Goal: Task Accomplishment & Management: Use online tool/utility

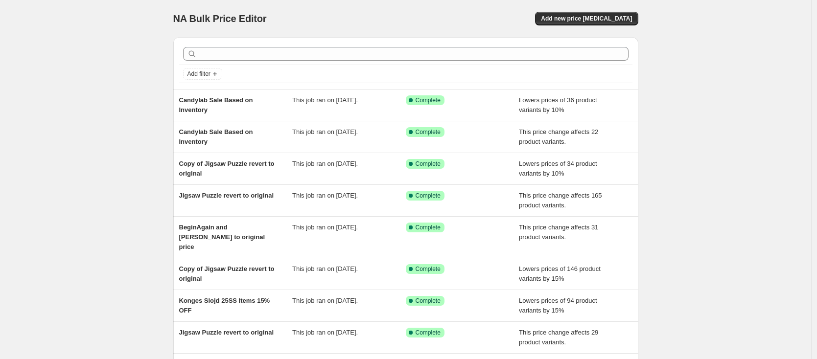
click at [153, 88] on div "NA Bulk Price Editor. This page is ready NA Bulk Price Editor Add new price [ME…" at bounding box center [405, 257] width 811 height 514
click at [152, 103] on div "NA Bulk Price Editor. This page is ready NA Bulk Price Editor Add new price [ME…" at bounding box center [405, 257] width 811 height 514
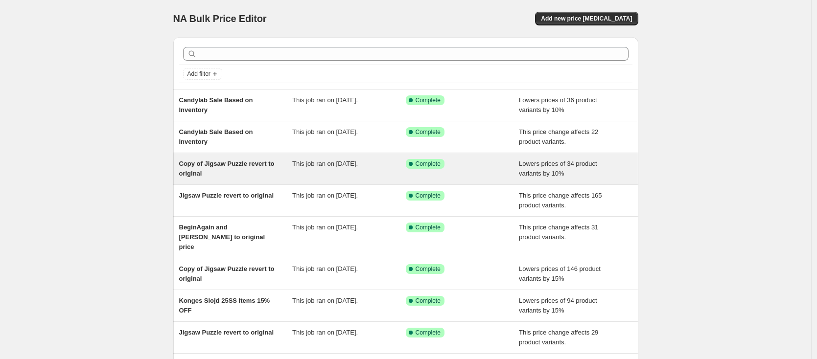
click at [261, 171] on div "Copy of Jigsaw Puzzle revert to original" at bounding box center [236, 169] width 114 height 20
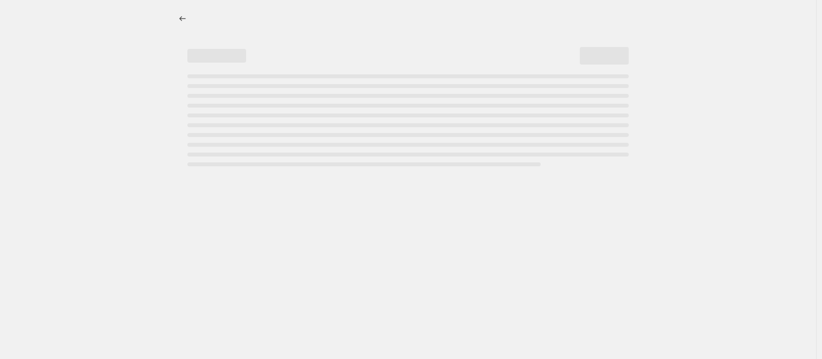
select select "percentage"
select select "inventory_quantity"
select select ">"
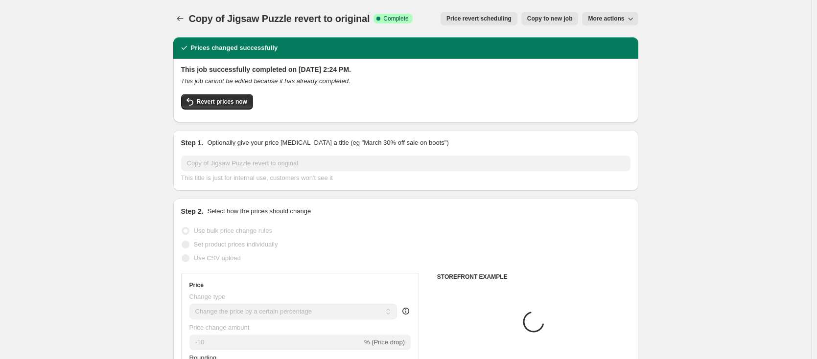
select select "collection"
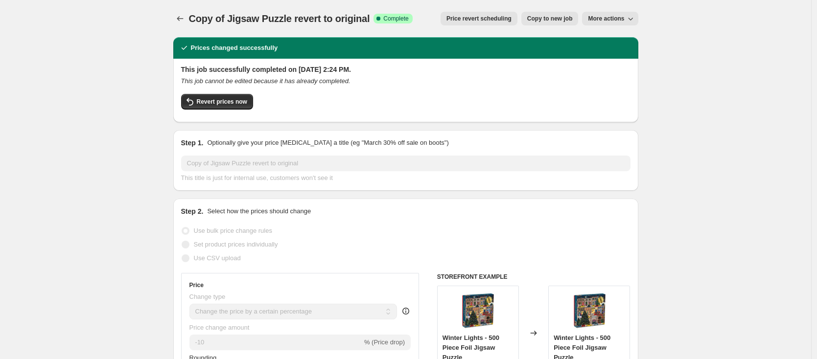
click at [250, 80] on icon "This job cannot be edited because it has already completed." at bounding box center [265, 80] width 169 height 7
click at [179, 14] on icon "Price change jobs" at bounding box center [180, 19] width 10 height 10
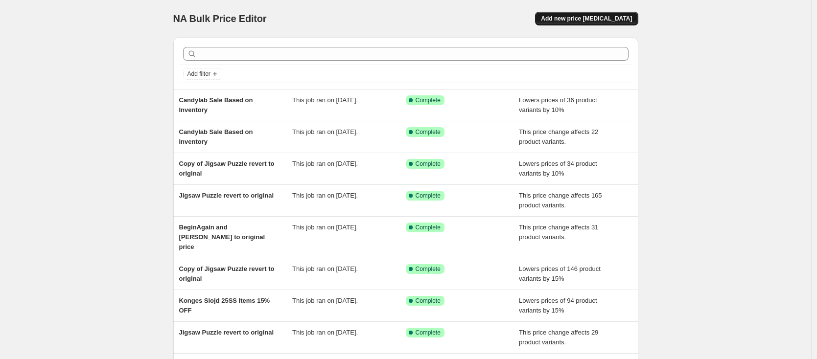
click at [611, 22] on span "Add new price [MEDICAL_DATA]" at bounding box center [586, 19] width 91 height 8
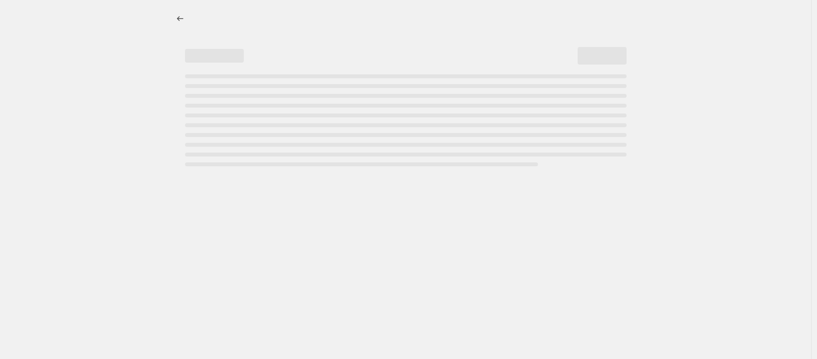
select select "percentage"
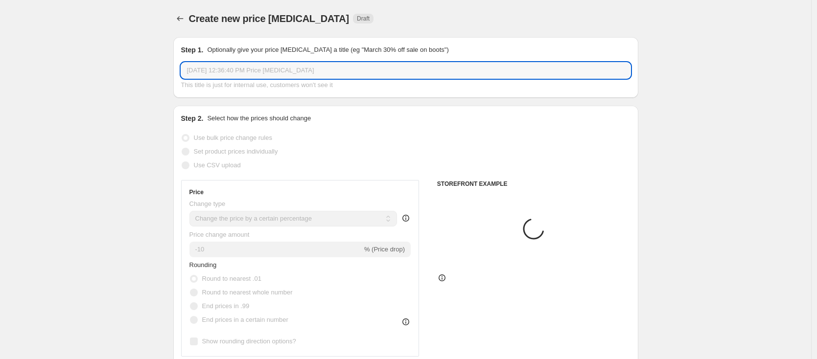
click at [281, 65] on input "[DATE] 12:36:40 PM Price [MEDICAL_DATA]" at bounding box center [405, 71] width 449 height 16
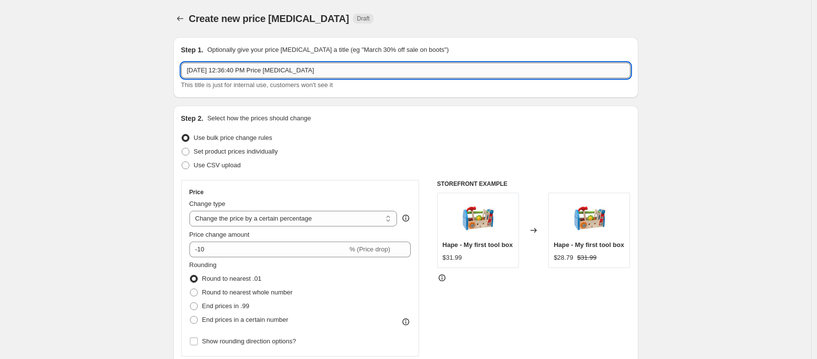
click at [302, 70] on input "[DATE] 12:36:40 PM Price [MEDICAL_DATA]" at bounding box center [405, 71] width 449 height 16
type input "Puzzle Revert to original price"
click at [200, 133] on label "Use bulk price change rules" at bounding box center [226, 138] width 91 height 14
click at [182, 134] on input "Use bulk price change rules" at bounding box center [182, 134] width 0 height 0
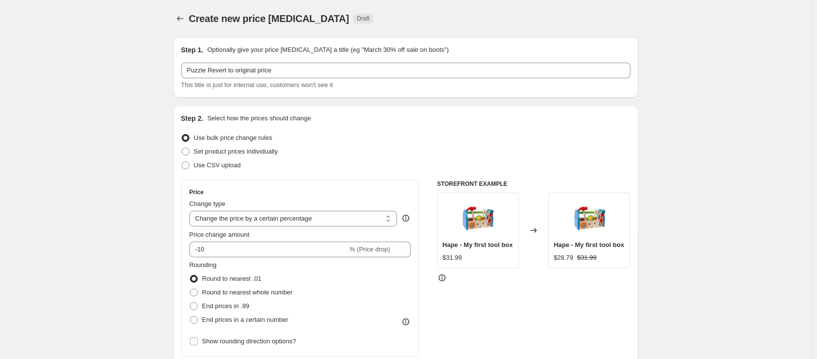
click at [256, 108] on div "Step 2. Select how the prices should change Use bulk price change rules Set pro…" at bounding box center [405, 278] width 465 height 344
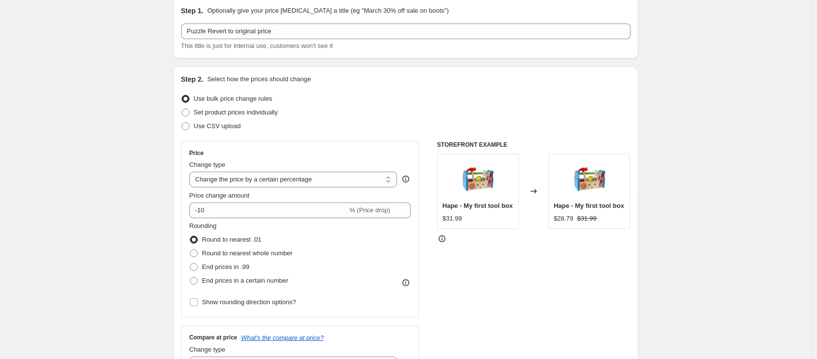
scroll to position [39, 0]
click at [240, 183] on select "Change the price to a certain amount Change the price by a certain amount Chang…" at bounding box center [293, 180] width 208 height 16
select select "ecap"
click at [192, 172] on select "Change the price to a certain amount Change the price by a certain amount Chang…" at bounding box center [293, 180] width 208 height 16
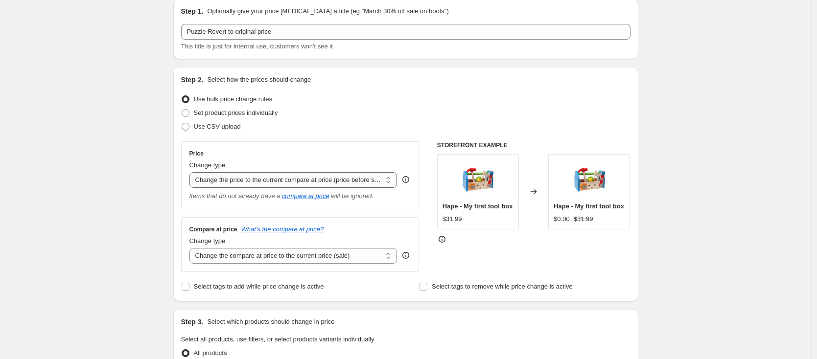
click at [263, 185] on select "Change the price to a certain amount Change the price by a certain amount Chang…" at bounding box center [293, 180] width 208 height 16
click at [192, 172] on select "Change the price to a certain amount Change the price by a certain amount Chang…" at bounding box center [293, 180] width 208 height 16
click at [233, 181] on select "Change the price to a certain amount Change the price by a certain amount Chang…" at bounding box center [293, 180] width 208 height 16
click at [192, 172] on select "Change the price to a certain amount Change the price by a certain amount Chang…" at bounding box center [293, 180] width 208 height 16
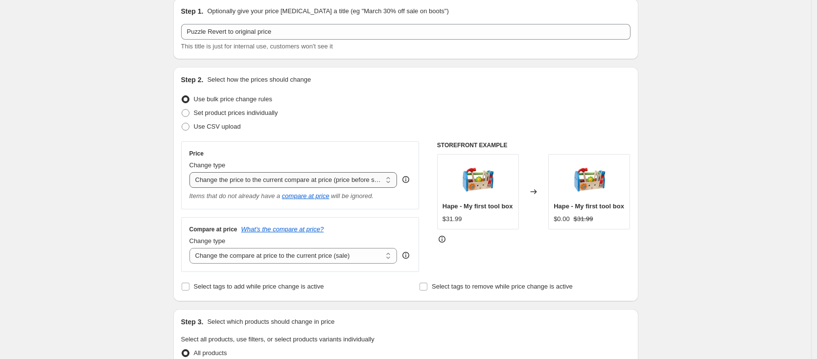
click at [248, 173] on select "Change the price to a certain amount Change the price by a certain amount Chang…" at bounding box center [293, 180] width 208 height 16
click at [244, 182] on select "Change the price to a certain amount Change the price by a certain amount Chang…" at bounding box center [293, 180] width 208 height 16
click at [271, 180] on select "Change the price to a certain amount Change the price by a certain amount Chang…" at bounding box center [293, 180] width 208 height 16
click at [192, 172] on select "Change the price to a certain amount Change the price by a certain amount Chang…" at bounding box center [293, 180] width 208 height 16
click at [329, 162] on div "Change type" at bounding box center [293, 166] width 208 height 10
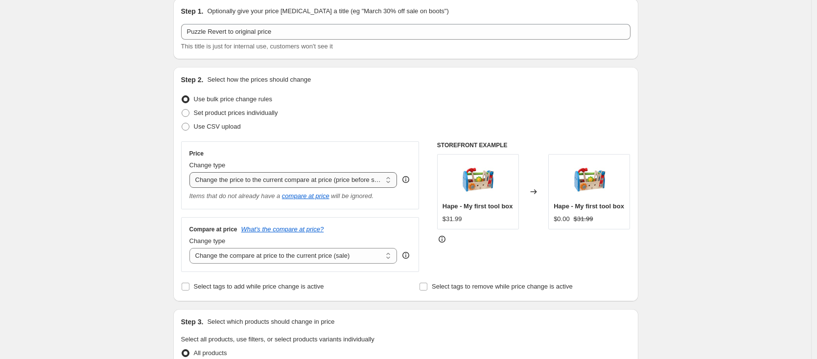
click at [327, 176] on select "Change the price to a certain amount Change the price by a certain amount Chang…" at bounding box center [293, 180] width 208 height 16
click at [192, 172] on select "Change the price to a certain amount Change the price by a certain amount Chang…" at bounding box center [293, 180] width 208 height 16
click at [240, 182] on select "Change the price to a certain amount Change the price by a certain amount Chang…" at bounding box center [293, 180] width 208 height 16
click at [235, 175] on select "Change the price to a certain amount Change the price by a certain amount Chang…" at bounding box center [293, 180] width 208 height 16
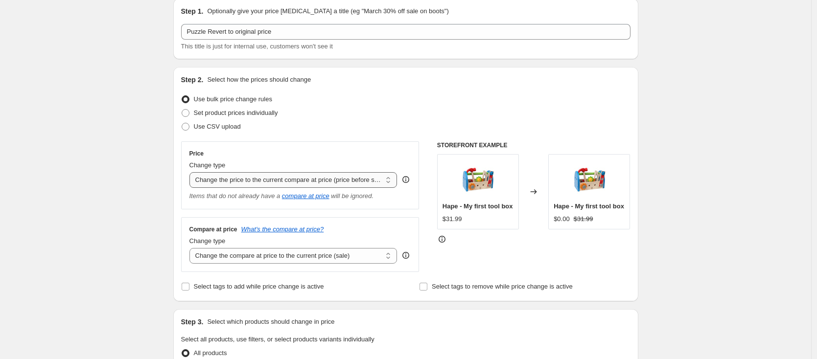
click at [192, 172] on select "Change the price to a certain amount Change the price by a certain amount Chang…" at bounding box center [293, 180] width 208 height 16
click at [247, 179] on select "Change the price to a certain amount Change the price by a certain amount Chang…" at bounding box center [293, 180] width 208 height 16
click at [192, 172] on select "Change the price to a certain amount Change the price by a certain amount Chang…" at bounding box center [293, 180] width 208 height 16
click at [281, 154] on div "Price" at bounding box center [300, 154] width 222 height 8
click at [276, 174] on select "Change the price to a certain amount Change the price by a certain amount Chang…" at bounding box center [293, 180] width 208 height 16
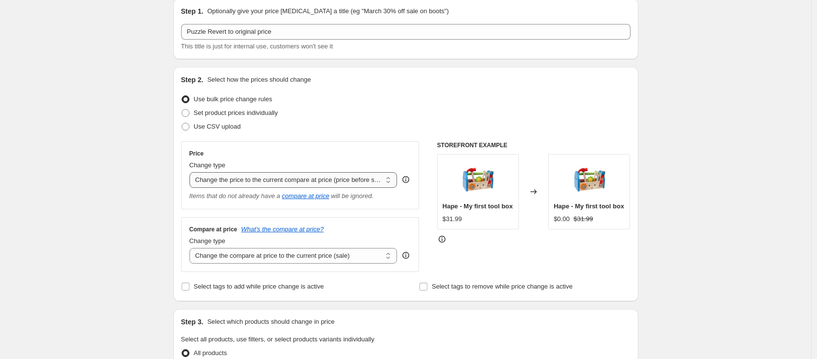
click at [192, 172] on select "Change the price to a certain amount Change the price by a certain amount Chang…" at bounding box center [293, 180] width 208 height 16
click at [283, 166] on div "Change type" at bounding box center [293, 166] width 208 height 10
click at [281, 185] on select "Change the price to a certain amount Change the price by a certain amount Chang…" at bounding box center [293, 180] width 208 height 16
click at [192, 172] on select "Change the price to a certain amount Change the price by a certain amount Chang…" at bounding box center [293, 180] width 208 height 16
click at [312, 158] on div "Price Change type Change the price to a certain amount Change the price by a ce…" at bounding box center [300, 175] width 222 height 51
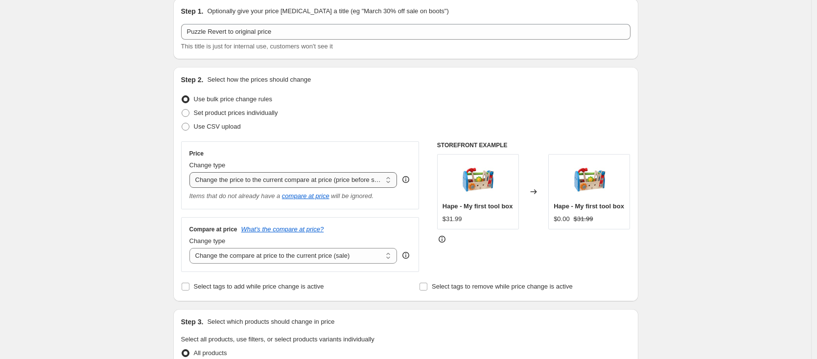
click at [299, 174] on select "Change the price to a certain amount Change the price by a certain amount Chang…" at bounding box center [293, 180] width 208 height 16
click at [192, 172] on select "Change the price to a certain amount Change the price by a certain amount Chang…" at bounding box center [293, 180] width 208 height 16
click at [229, 222] on div "Compare at price What's the compare at price? Change type Change the compare at…" at bounding box center [300, 244] width 238 height 55
click at [261, 186] on select "Change the price to a certain amount Change the price by a certain amount Chang…" at bounding box center [293, 180] width 208 height 16
click at [192, 172] on select "Change the price to a certain amount Change the price by a certain amount Chang…" at bounding box center [293, 180] width 208 height 16
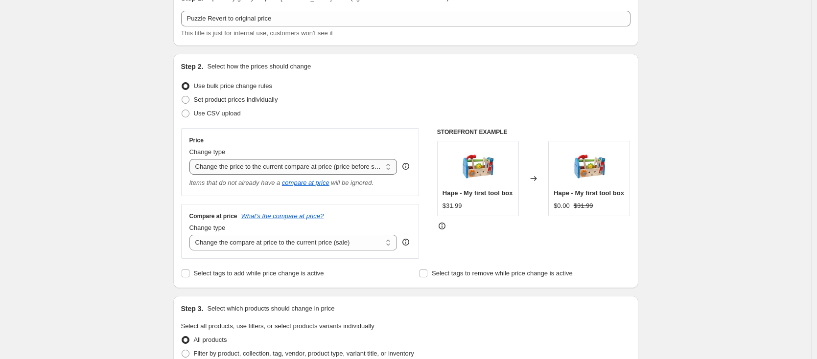
scroll to position [107, 0]
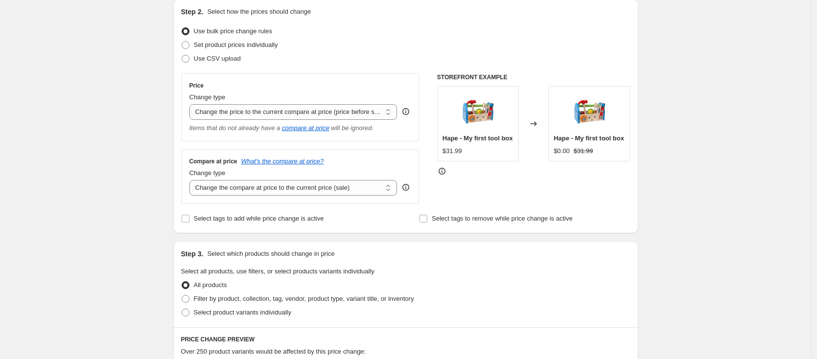
click at [272, 121] on div "Price Change type Change the price to a certain amount Change the price by a ce…" at bounding box center [300, 107] width 222 height 51
click at [272, 116] on select "Change the price to a certain amount Change the price by a certain amount Chang…" at bounding box center [293, 112] width 208 height 16
click at [192, 104] on select "Change the price to a certain amount Change the price by a certain amount Chang…" at bounding box center [293, 112] width 208 height 16
click at [257, 129] on icon "Items that do not already have a" at bounding box center [234, 127] width 91 height 7
click at [267, 115] on select "Change the price to a certain amount Change the price by a certain amount Chang…" at bounding box center [293, 112] width 208 height 16
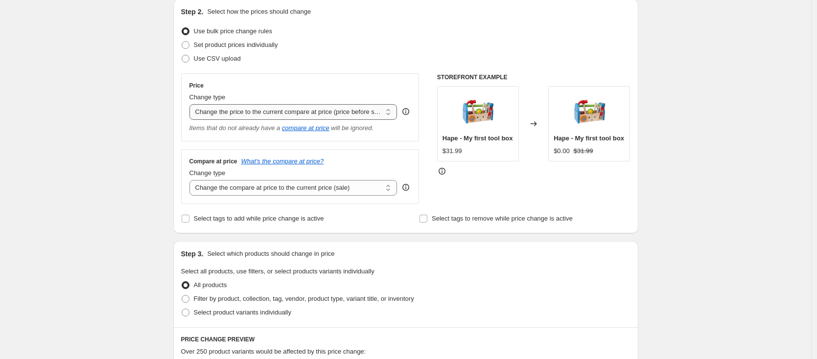
click at [192, 104] on select "Change the price to a certain amount Change the price by a certain amount Chang…" at bounding box center [293, 112] width 208 height 16
click at [267, 115] on select "Change the price to a certain amount Change the price by a certain amount Chang…" at bounding box center [293, 112] width 208 height 16
click at [192, 104] on select "Change the price to a certain amount Change the price by a certain amount Chang…" at bounding box center [293, 112] width 208 height 16
click at [304, 138] on div "Price Change type Change the price to a certain amount Change the price by a ce…" at bounding box center [300, 107] width 238 height 68
click at [319, 115] on select "Change the price to a certain amount Change the price by a certain amount Chang…" at bounding box center [293, 112] width 208 height 16
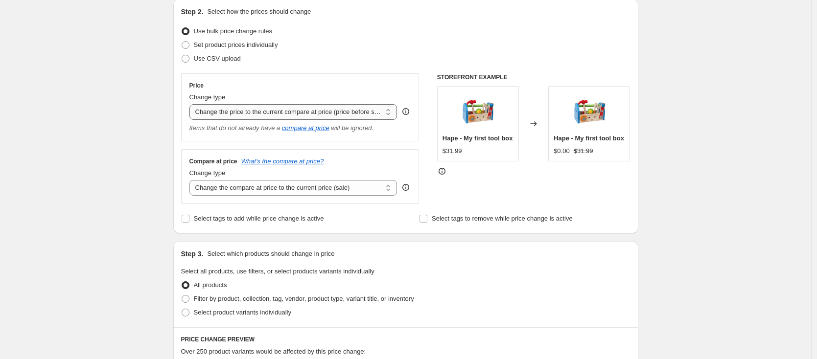
click at [192, 104] on select "Change the price to a certain amount Change the price by a certain amount Chang…" at bounding box center [293, 112] width 208 height 16
click at [296, 110] on select "Change the price to a certain amount Change the price by a certain amount Chang…" at bounding box center [293, 112] width 208 height 16
click at [192, 104] on select "Change the price to a certain amount Change the price by a certain amount Chang…" at bounding box center [293, 112] width 208 height 16
click at [286, 139] on div "Price Change type Change the price to a certain amount Change the price by a ce…" at bounding box center [300, 107] width 238 height 68
click at [271, 120] on div "Price Change type Change the price to a certain amount Change the price by a ce…" at bounding box center [300, 107] width 222 height 51
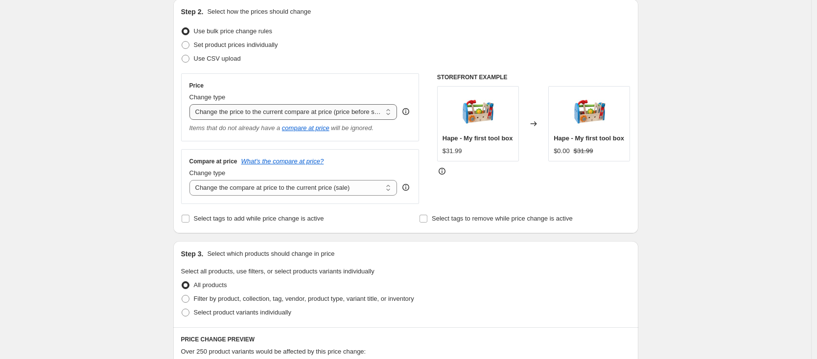
click at [272, 118] on select "Change the price to a certain amount Change the price by a certain amount Chang…" at bounding box center [293, 112] width 208 height 16
click at [192, 104] on select "Change the price to a certain amount Change the price by a certain amount Chang…" at bounding box center [293, 112] width 208 height 16
click at [276, 114] on select "Change the price to a certain amount Change the price by a certain amount Chang…" at bounding box center [293, 112] width 208 height 16
click at [192, 104] on select "Change the price to a certain amount Change the price by a certain amount Chang…" at bounding box center [293, 112] width 208 height 16
click at [275, 118] on select "Change the price to a certain amount Change the price by a certain amount Chang…" at bounding box center [293, 112] width 208 height 16
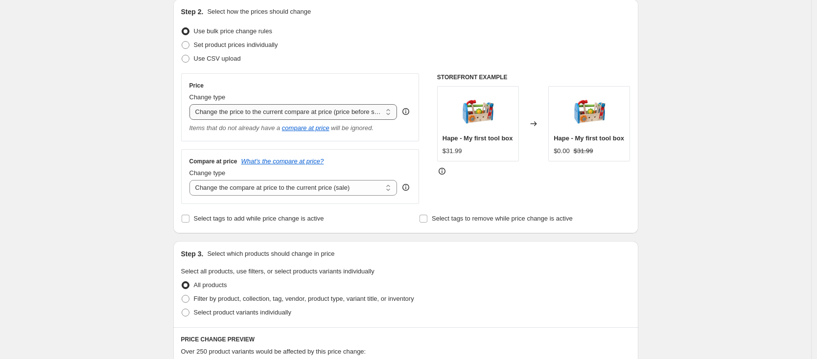
click at [192, 104] on select "Change the price to a certain amount Change the price by a certain amount Chang…" at bounding box center [293, 112] width 208 height 16
click at [296, 189] on select "Change the compare at price to the current price (sale) Change the compare at p…" at bounding box center [293, 188] width 208 height 16
select select "to"
click at [192, 180] on select "Change the compare at price to the current price (sale) Change the compare at p…" at bounding box center [293, 188] width 208 height 16
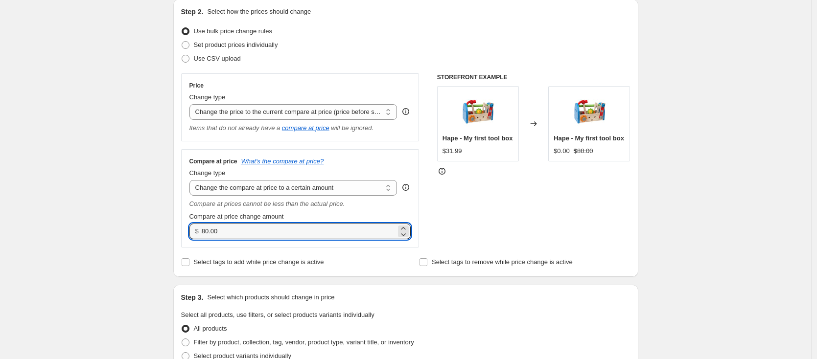
drag, startPoint x: 285, startPoint y: 231, endPoint x: 117, endPoint y: 219, distance: 169.3
click at [117, 219] on div "Create new price [MEDICAL_DATA]. This page is ready Create new price [MEDICAL_D…" at bounding box center [405, 349] width 811 height 913
type input "0.00"
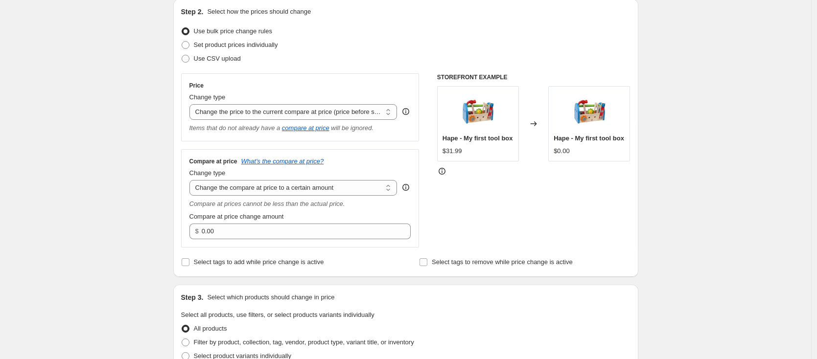
click at [95, 198] on div "Create new price [MEDICAL_DATA]. This page is ready Create new price [MEDICAL_D…" at bounding box center [405, 349] width 811 height 913
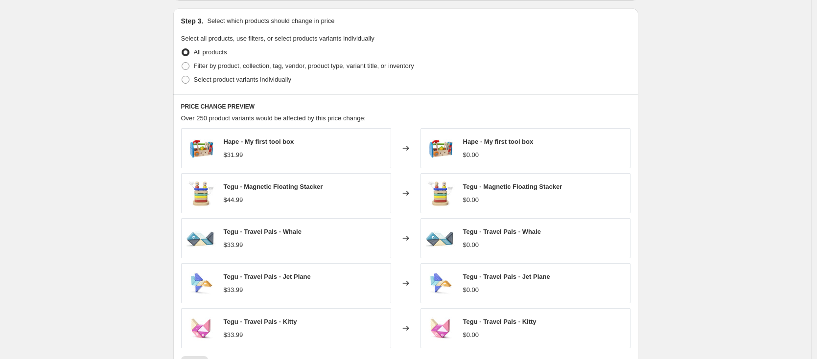
scroll to position [281, 0]
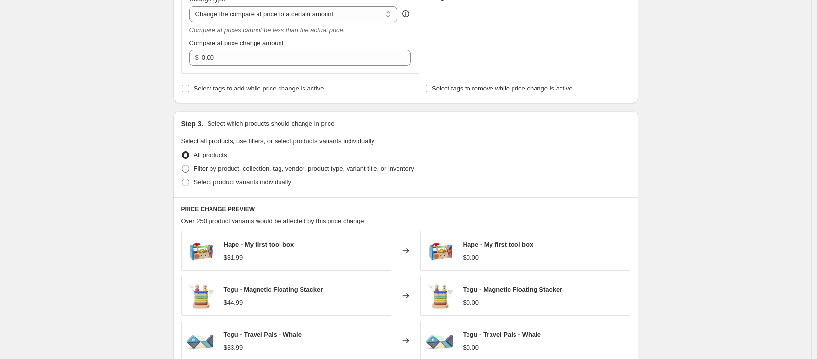
click at [245, 169] on span "Filter by product, collection, tag, vendor, product type, variant title, or inv…" at bounding box center [304, 168] width 220 height 7
click at [182, 165] on input "Filter by product, collection, tag, vendor, product type, variant title, or inv…" at bounding box center [182, 165] width 0 height 0
radio input "true"
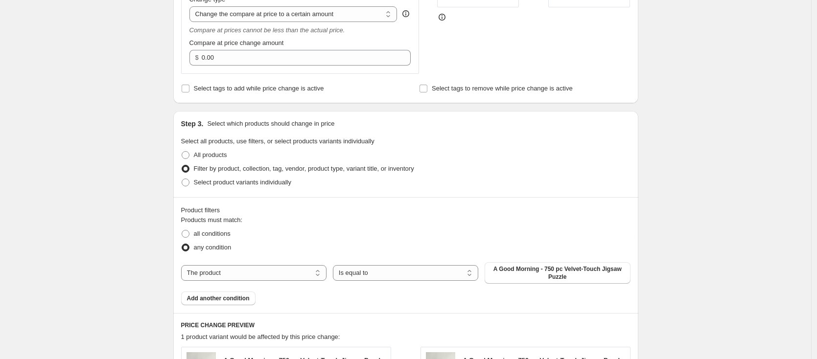
scroll to position [354, 0]
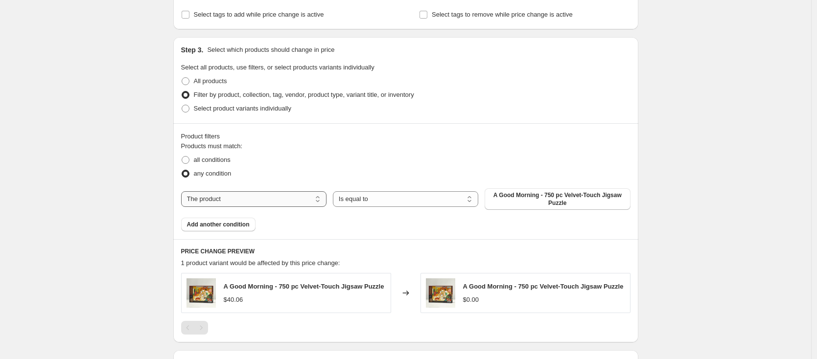
click at [326, 200] on select "The product The product's collection The product's tag The product's vendor The…" at bounding box center [253, 199] width 145 height 16
select select "collection"
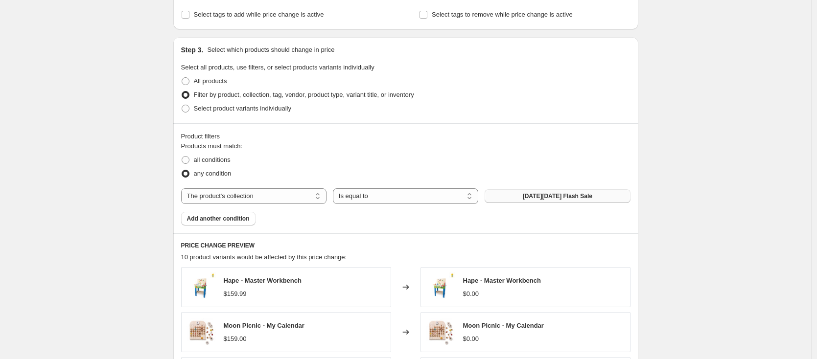
click at [530, 199] on span "[DATE][DATE] Flash Sale" at bounding box center [558, 196] width 70 height 8
click at [716, 17] on div "Create new price [MEDICAL_DATA]. This page is ready Create new price [MEDICAL_D…" at bounding box center [405, 157] width 811 height 1023
click at [544, 195] on span "[DATE][DATE] Flash Sale" at bounding box center [558, 196] width 70 height 8
click at [373, 159] on div "all conditions" at bounding box center [405, 160] width 449 height 14
click at [542, 198] on span "[DATE][DATE] Flash Sale" at bounding box center [558, 196] width 70 height 8
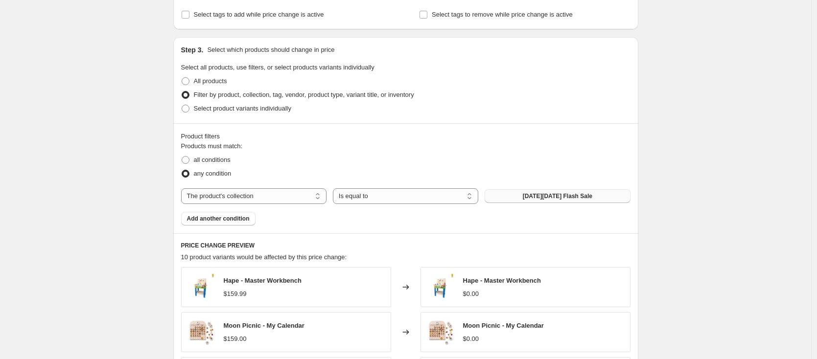
click at [541, 198] on span "[DATE][DATE] Flash Sale" at bounding box center [558, 196] width 70 height 8
click at [224, 217] on span "Add another condition" at bounding box center [218, 219] width 63 height 8
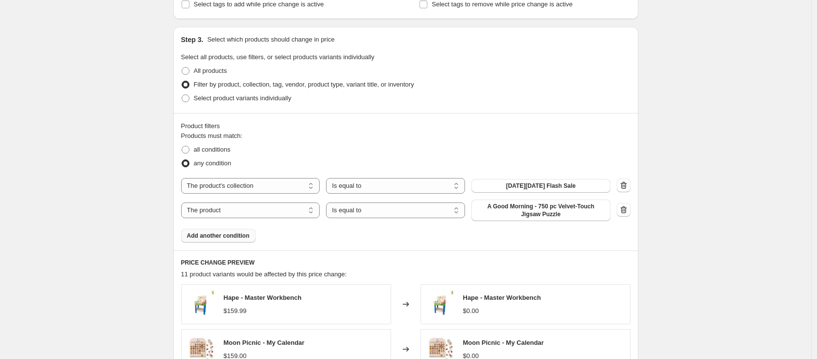
scroll to position [374, 0]
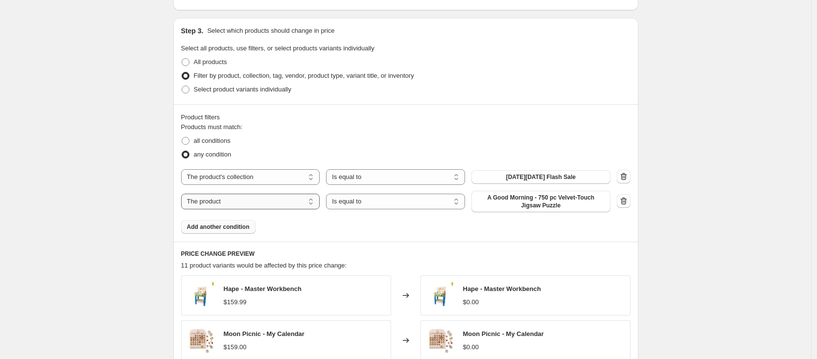
click at [279, 201] on select "The product The product's collection The product's tag The product's vendor The…" at bounding box center [250, 202] width 139 height 16
click at [370, 200] on select "Is equal to Is not equal to" at bounding box center [395, 202] width 139 height 16
click at [545, 208] on span "A Good Morning - 750 pc Velvet-Touch Jigsaw Puzzle" at bounding box center [540, 202] width 127 height 16
click at [265, 200] on select "The product The product's collection The product's tag The product's vendor The…" at bounding box center [250, 202] width 139 height 16
select select "collection"
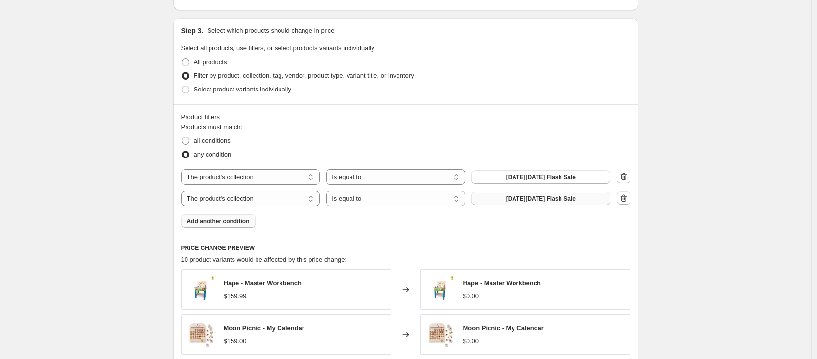
click at [545, 201] on span "[DATE][DATE] Flash Sale" at bounding box center [541, 199] width 70 height 8
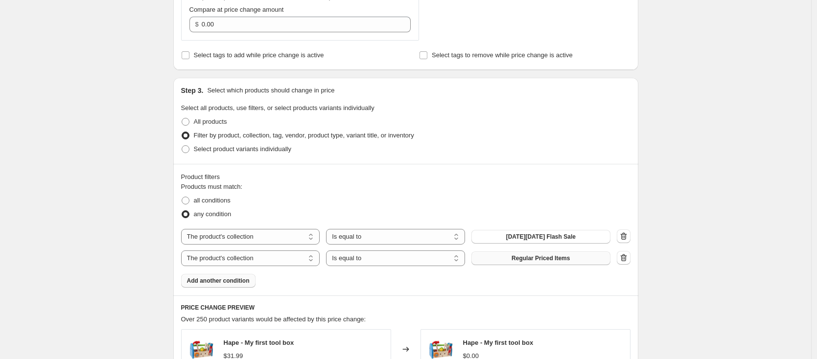
scroll to position [404, 0]
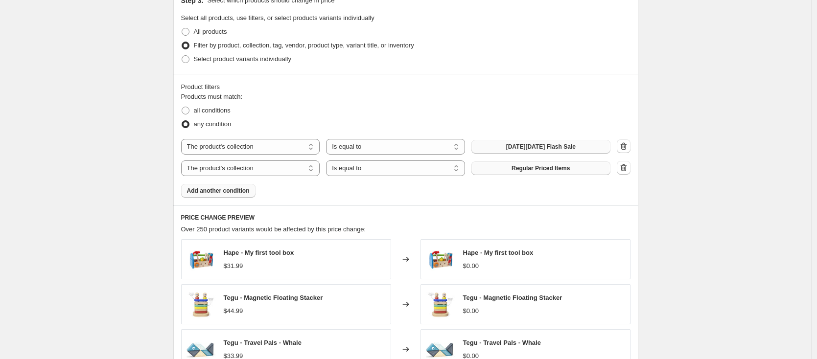
click at [504, 147] on button "[DATE][DATE] Flash Sale" at bounding box center [540, 147] width 139 height 14
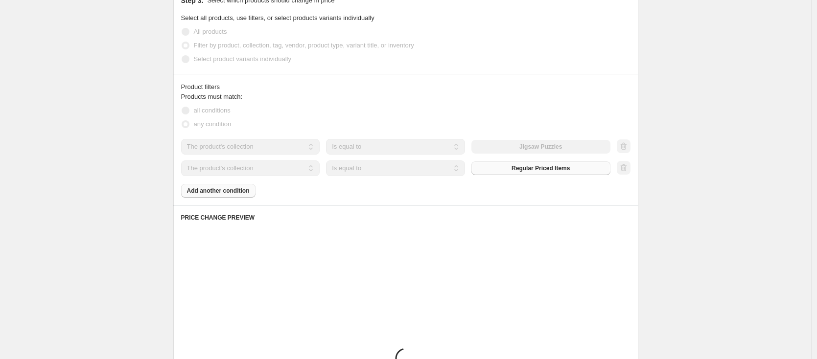
scroll to position [474, 0]
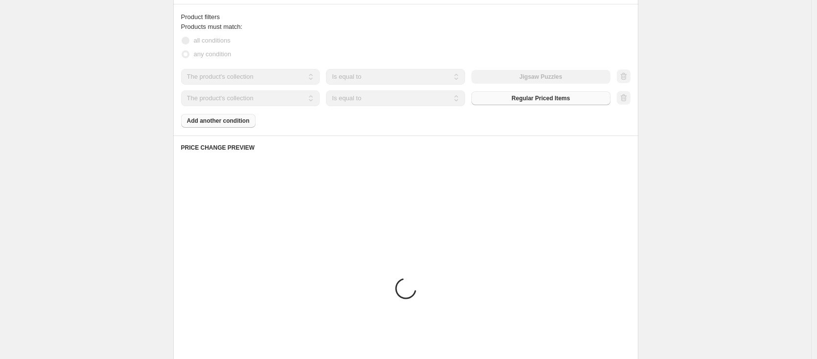
click at [135, 61] on div "Create new price [MEDICAL_DATA]. This page is ready Create new price [MEDICAL_D…" at bounding box center [405, 48] width 811 height 1045
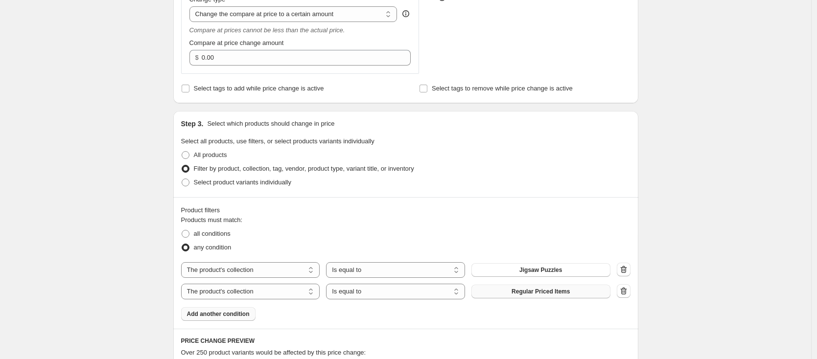
scroll to position [469, 0]
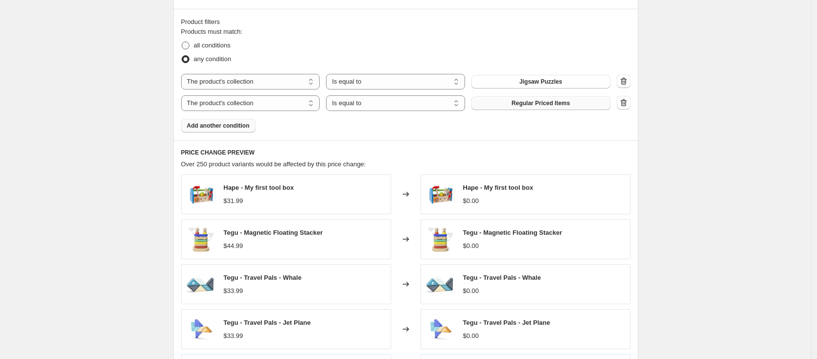
click at [210, 49] on span "all conditions" at bounding box center [212, 46] width 37 height 10
click at [182, 42] on input "all conditions" at bounding box center [182, 42] width 0 height 0
radio input "true"
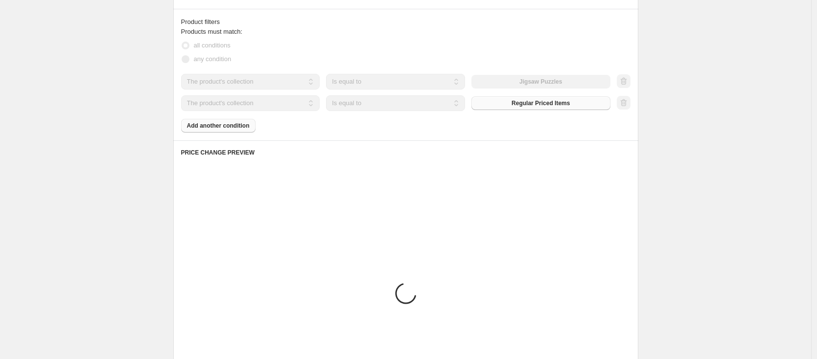
click at [117, 122] on div "Create new price [MEDICAL_DATA]. This page is ready Create new price [MEDICAL_D…" at bounding box center [405, 53] width 811 height 1045
click at [52, 118] on div "Create new price [MEDICAL_DATA]. This page is ready Create new price [MEDICAL_D…" at bounding box center [405, 53] width 811 height 1045
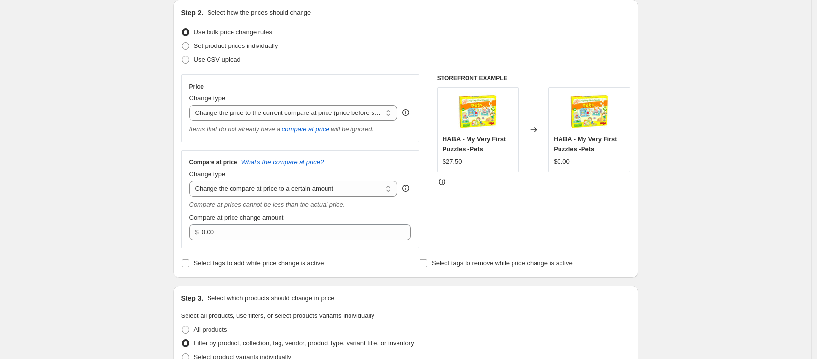
scroll to position [0, 0]
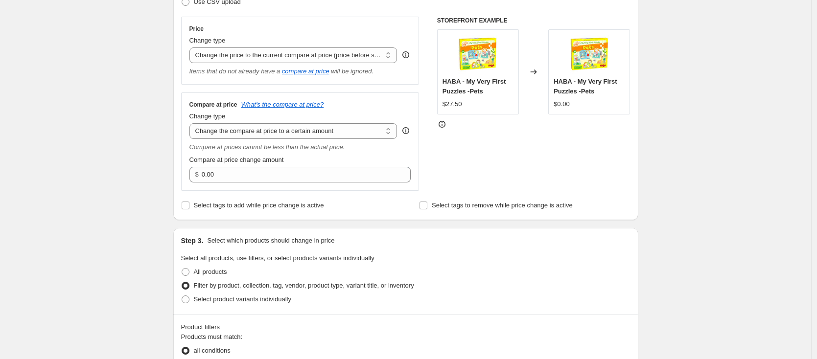
click at [150, 157] on div "Create new price [MEDICAL_DATA]. This page is ready Create new price [MEDICAL_D…" at bounding box center [405, 358] width 811 height 1045
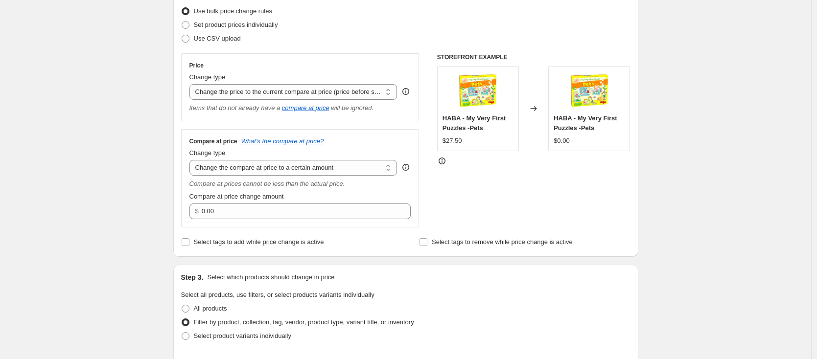
scroll to position [126, 0]
click at [256, 94] on select "Change the price to a certain amount Change the price by a certain amount Chang…" at bounding box center [293, 93] width 208 height 16
click at [226, 92] on select "Change the price to a certain amount Change the price by a certain amount Chang…" at bounding box center [293, 93] width 208 height 16
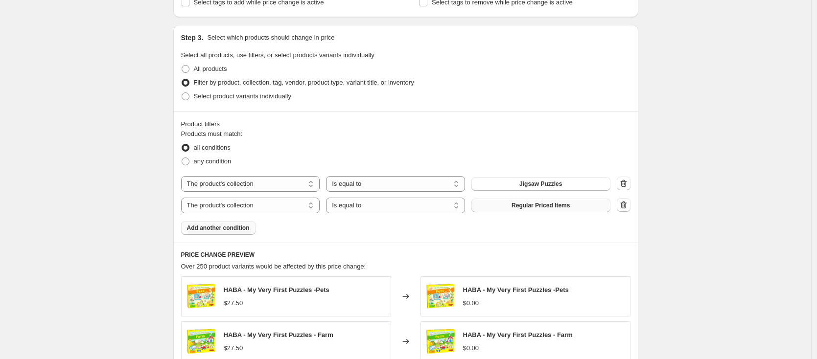
scroll to position [0, 0]
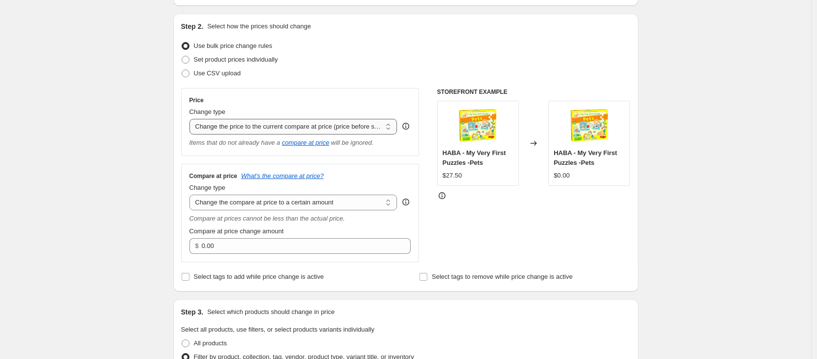
click at [294, 120] on select "Change the price to a certain amount Change the price by a certain amount Chang…" at bounding box center [293, 127] width 208 height 16
click at [254, 125] on select "Change the price to a certain amount Change the price by a certain amount Chang…" at bounding box center [293, 127] width 208 height 16
click at [269, 127] on select "Change the price to a certain amount Change the price by a certain amount Chang…" at bounding box center [293, 127] width 208 height 16
click at [351, 213] on div "Compare at price What's the compare at price? Change type Change the compare at…" at bounding box center [300, 213] width 222 height 82
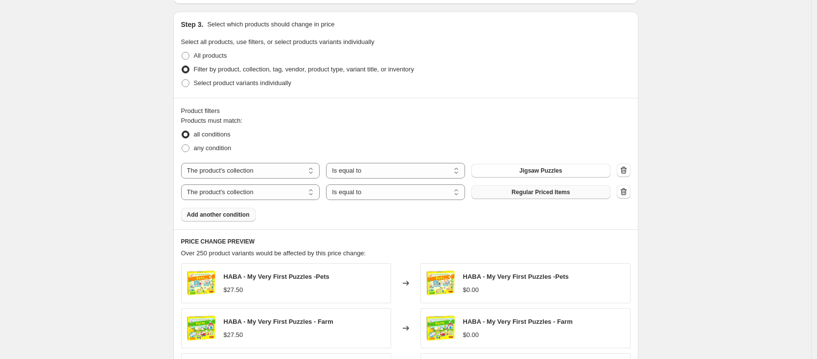
scroll to position [383, 0]
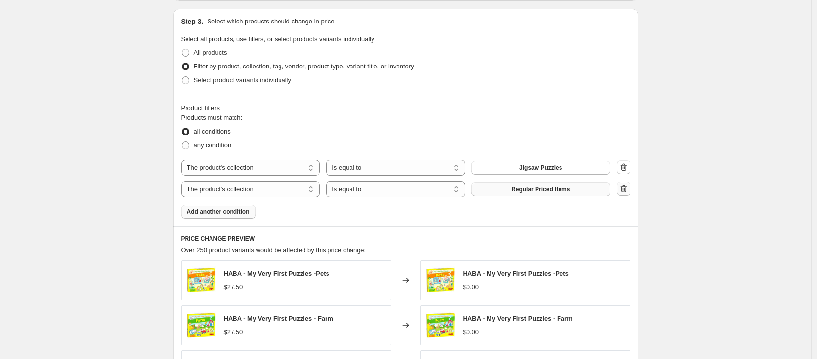
click at [629, 192] on icon "button" at bounding box center [624, 189] width 10 height 10
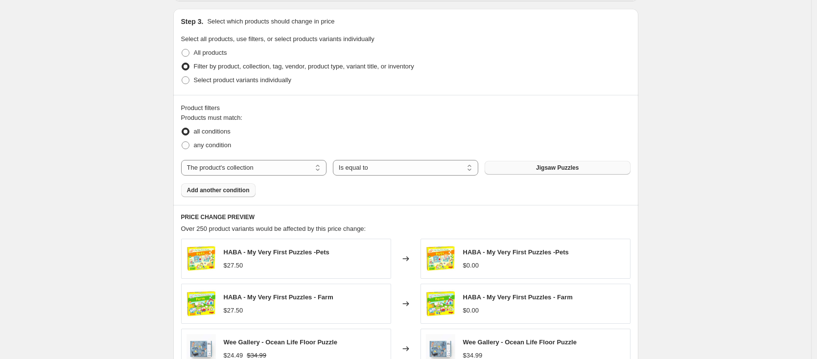
click at [576, 161] on button "Jigsaw Puzzles" at bounding box center [557, 168] width 145 height 14
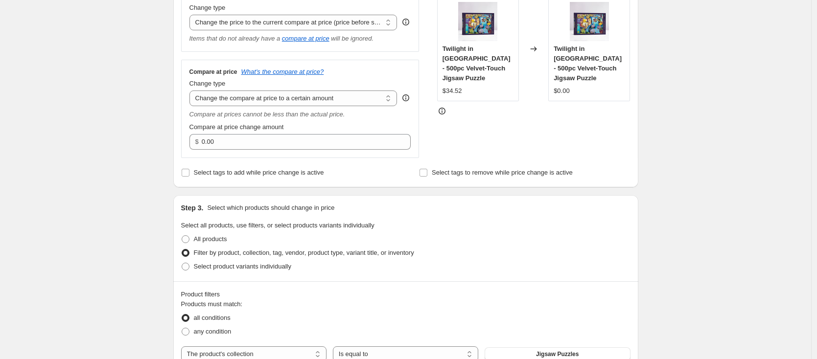
scroll to position [381, 0]
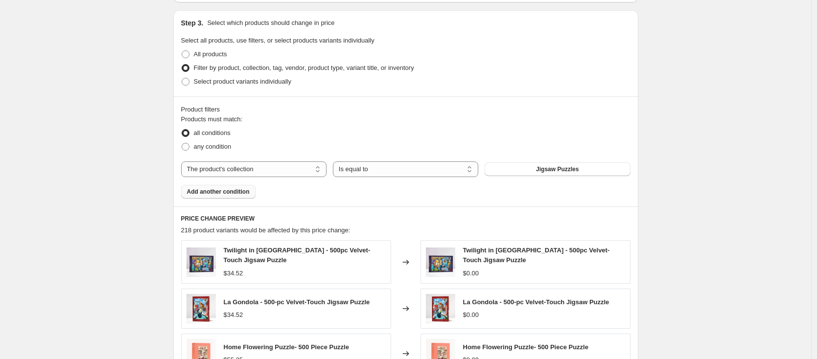
click at [242, 192] on span "Add another condition" at bounding box center [218, 192] width 63 height 8
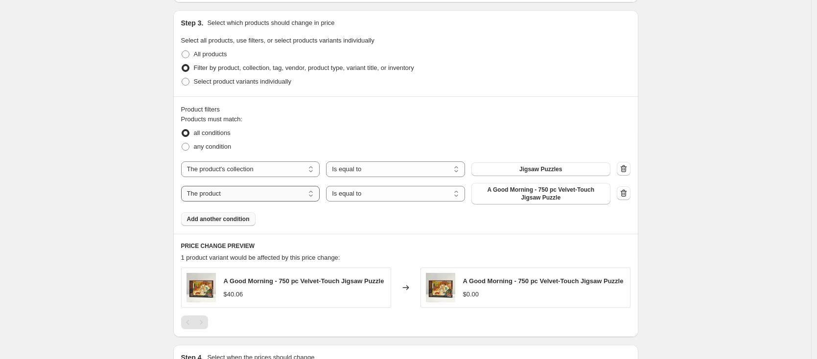
click at [276, 189] on select "The product The product's collection The product's tag The product's vendor The…" at bounding box center [250, 194] width 139 height 16
select select "collection"
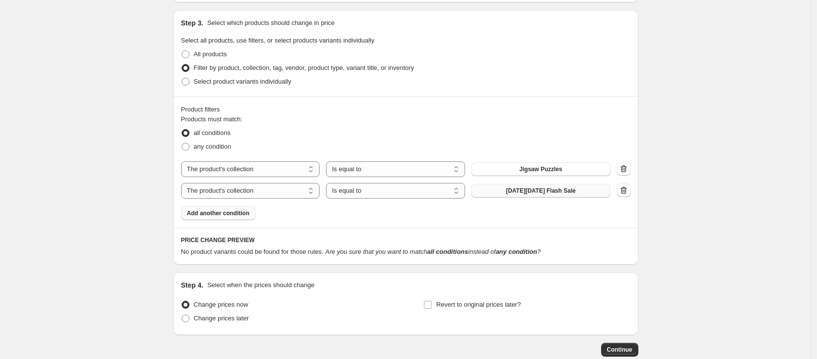
click at [540, 195] on button "[DATE][DATE] Flash Sale" at bounding box center [540, 191] width 139 height 14
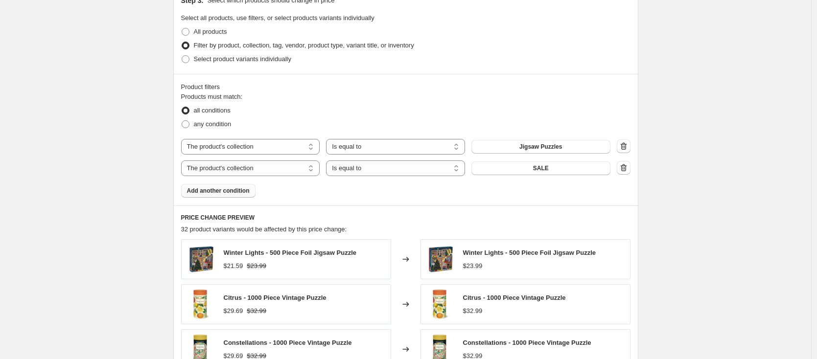
scroll to position [570, 0]
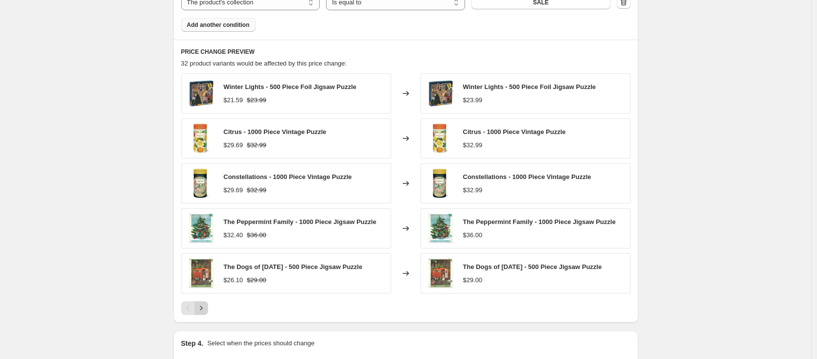
click at [205, 310] on icon "Next" at bounding box center [201, 309] width 10 height 10
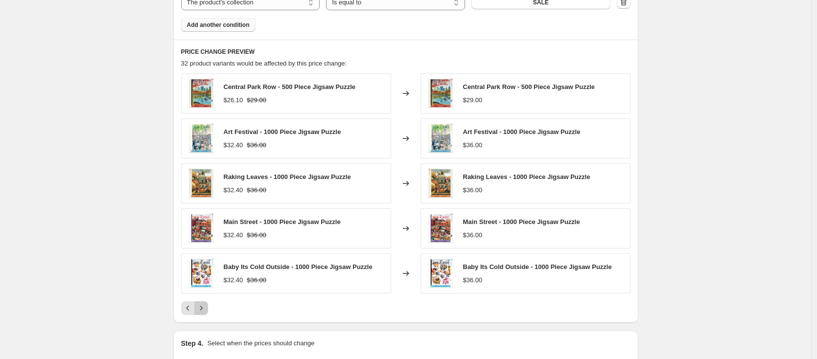
click at [205, 310] on icon "Next" at bounding box center [201, 309] width 10 height 10
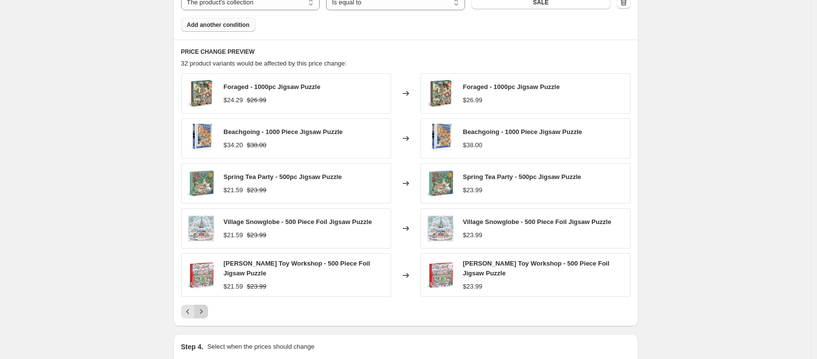
click at [205, 310] on icon "Next" at bounding box center [201, 312] width 10 height 10
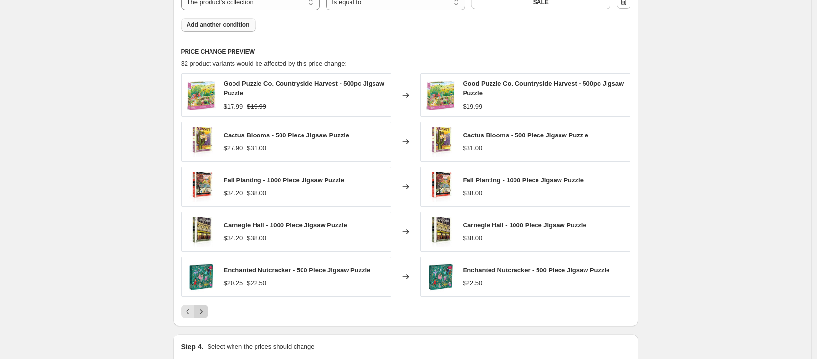
click at [205, 310] on icon "Next" at bounding box center [201, 312] width 10 height 10
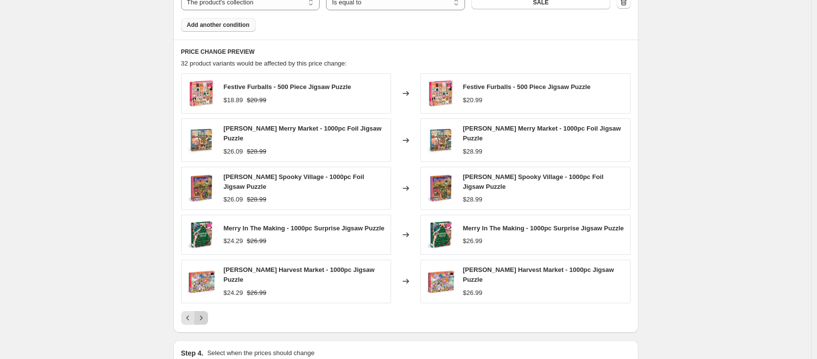
click at [206, 323] on icon "Next" at bounding box center [201, 318] width 10 height 10
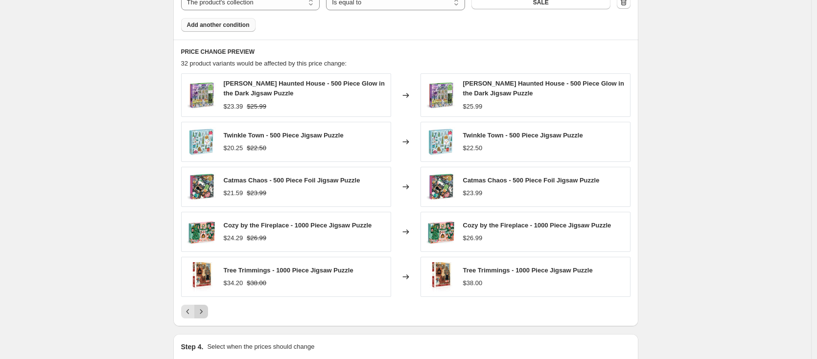
click at [204, 316] on icon "Next" at bounding box center [201, 312] width 10 height 10
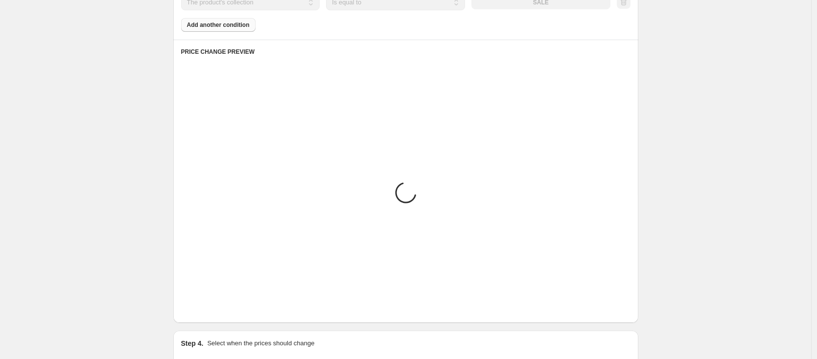
scroll to position [550, 0]
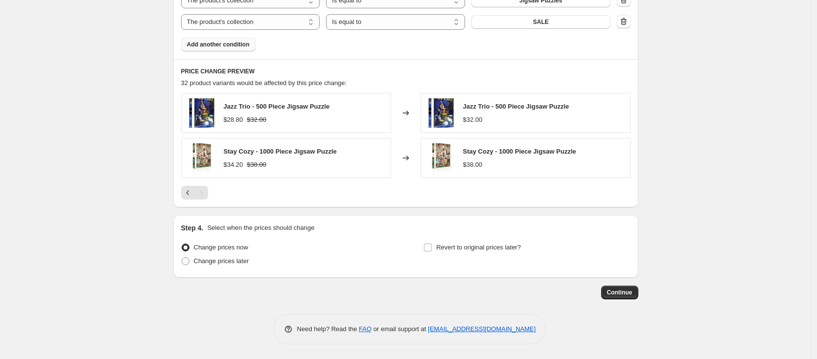
click at [631, 298] on button "Continue" at bounding box center [619, 293] width 37 height 14
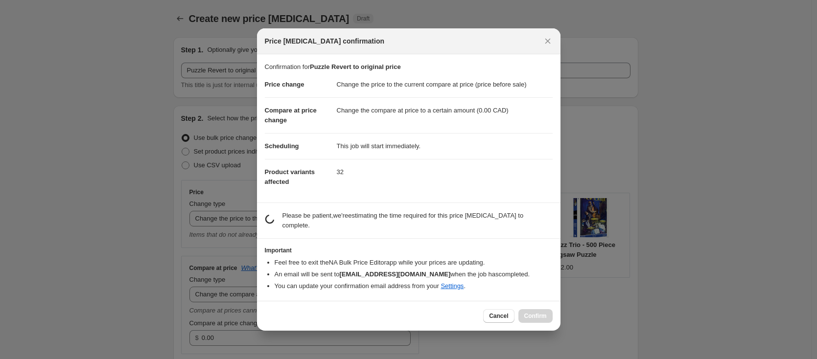
scroll to position [0, 0]
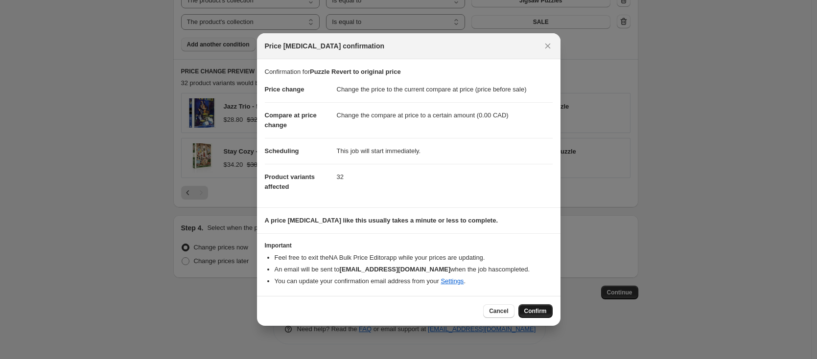
click at [527, 307] on button "Confirm" at bounding box center [535, 312] width 34 height 14
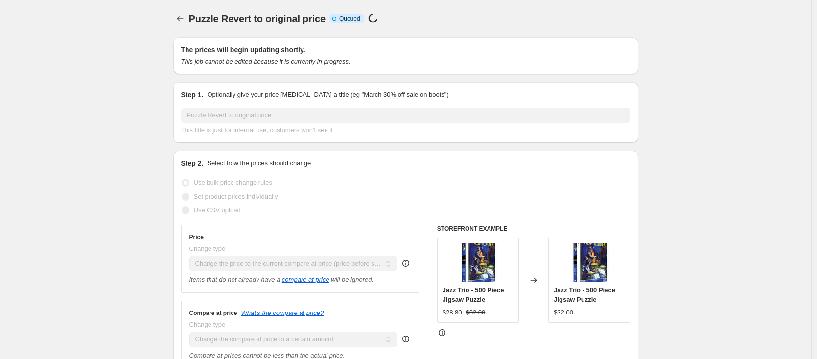
scroll to position [550, 0]
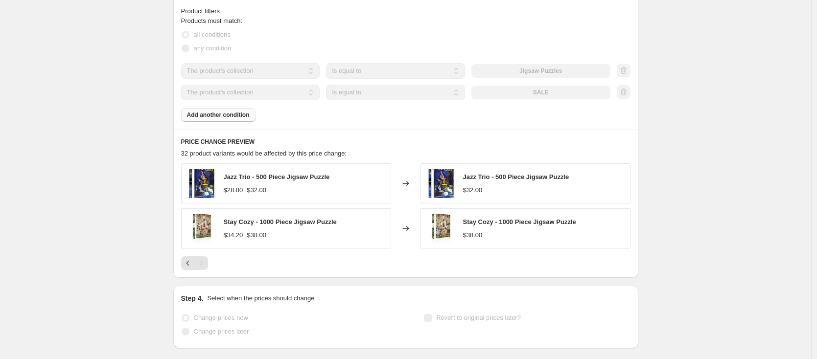
select select "ecap"
select select "to"
select select "collection"
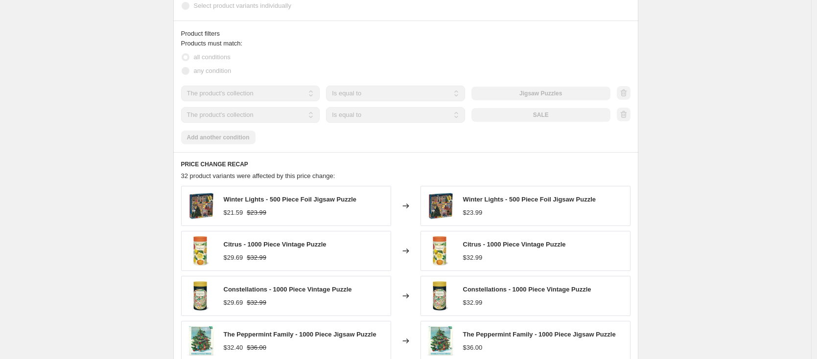
scroll to position [0, 0]
